Goal: Task Accomplishment & Management: Manage account settings

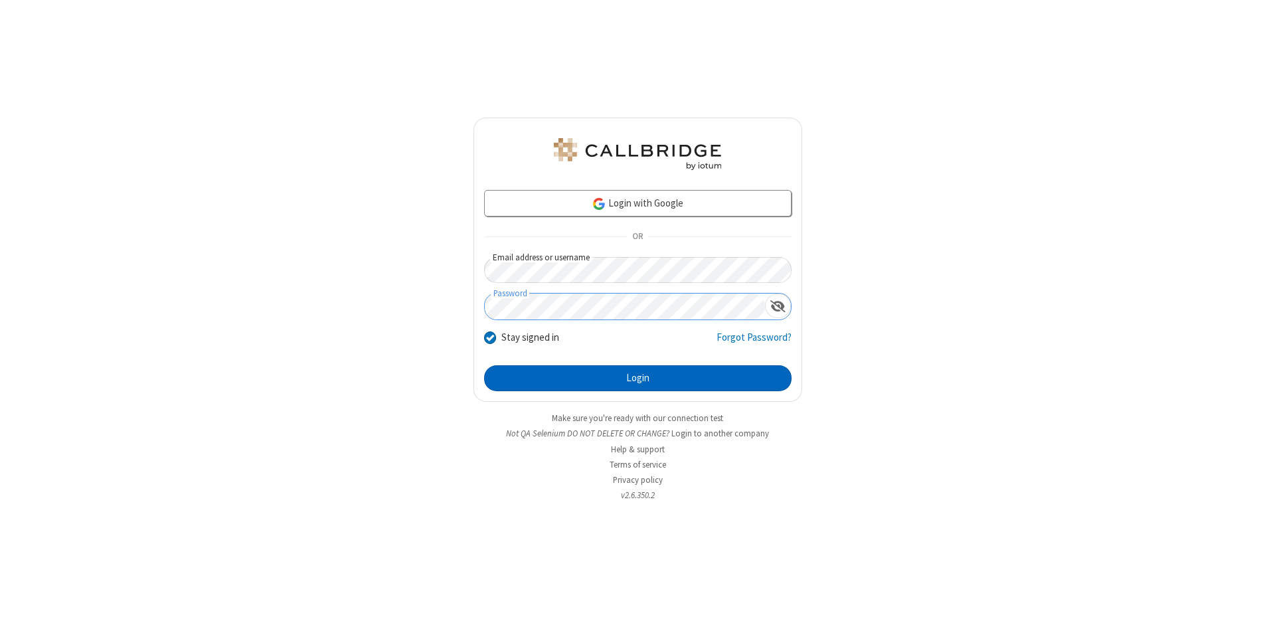
click at [638, 379] on button "Login" at bounding box center [637, 378] width 307 height 27
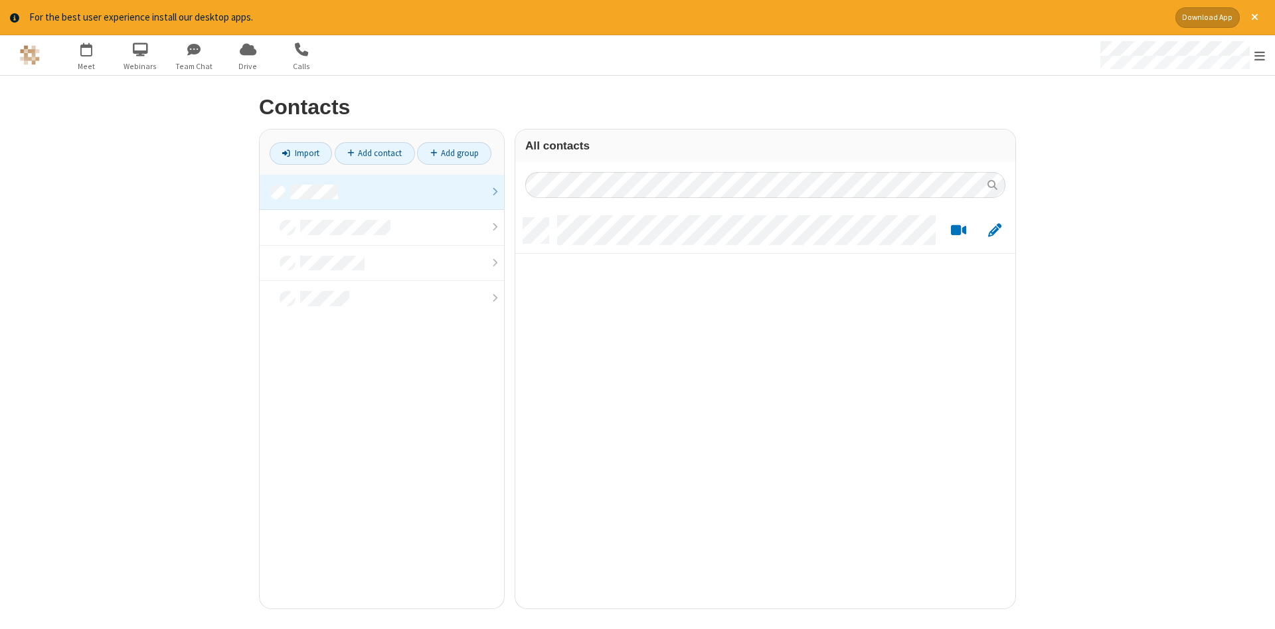
scroll to position [400, 500]
click at [382, 192] on link at bounding box center [382, 193] width 244 height 36
click at [375, 153] on link "Add contact" at bounding box center [375, 153] width 80 height 23
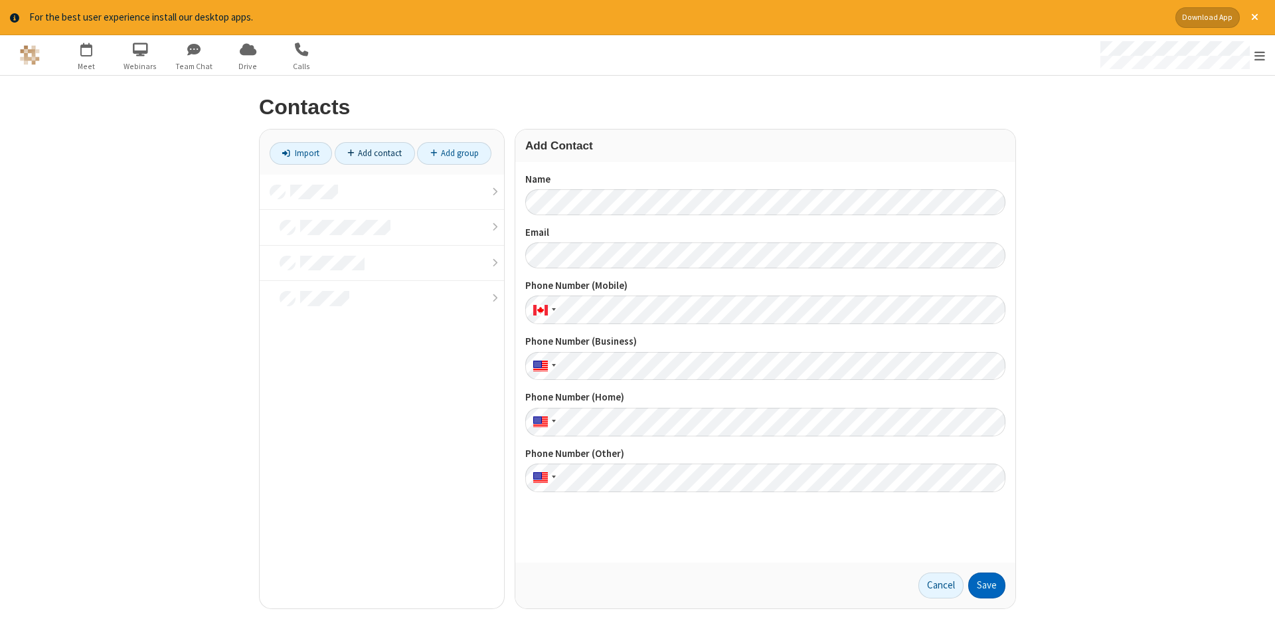
click at [987, 585] on button "Save" at bounding box center [986, 585] width 37 height 27
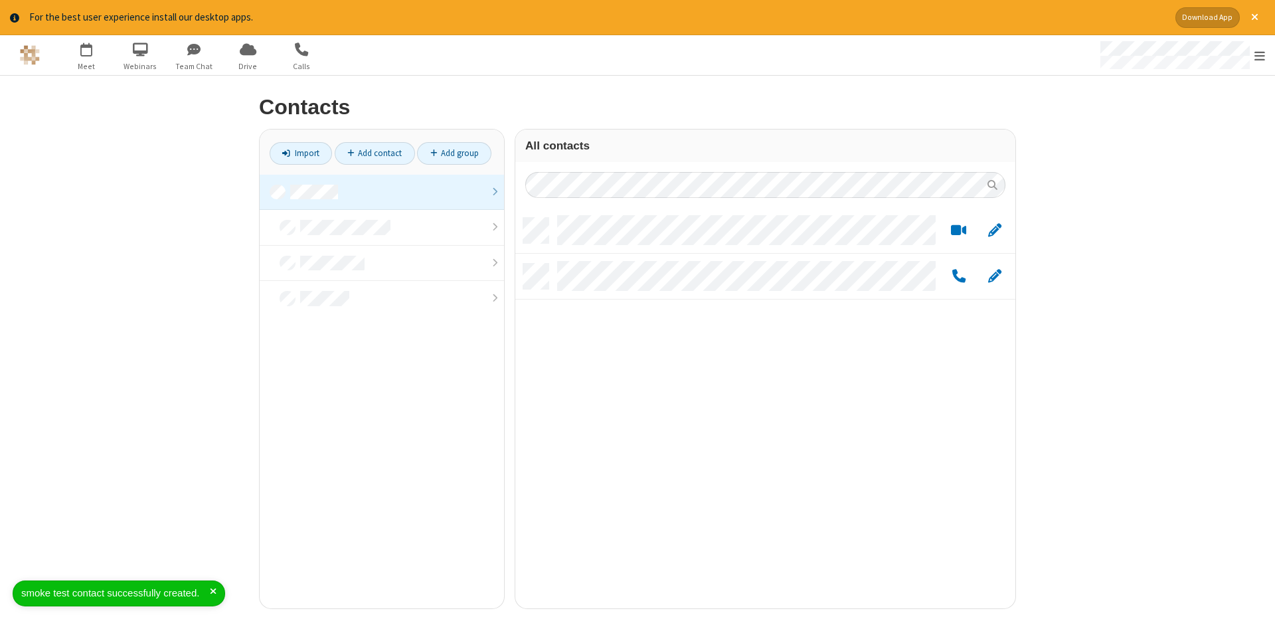
scroll to position [400, 500]
